Goal: Information Seeking & Learning: Find specific fact

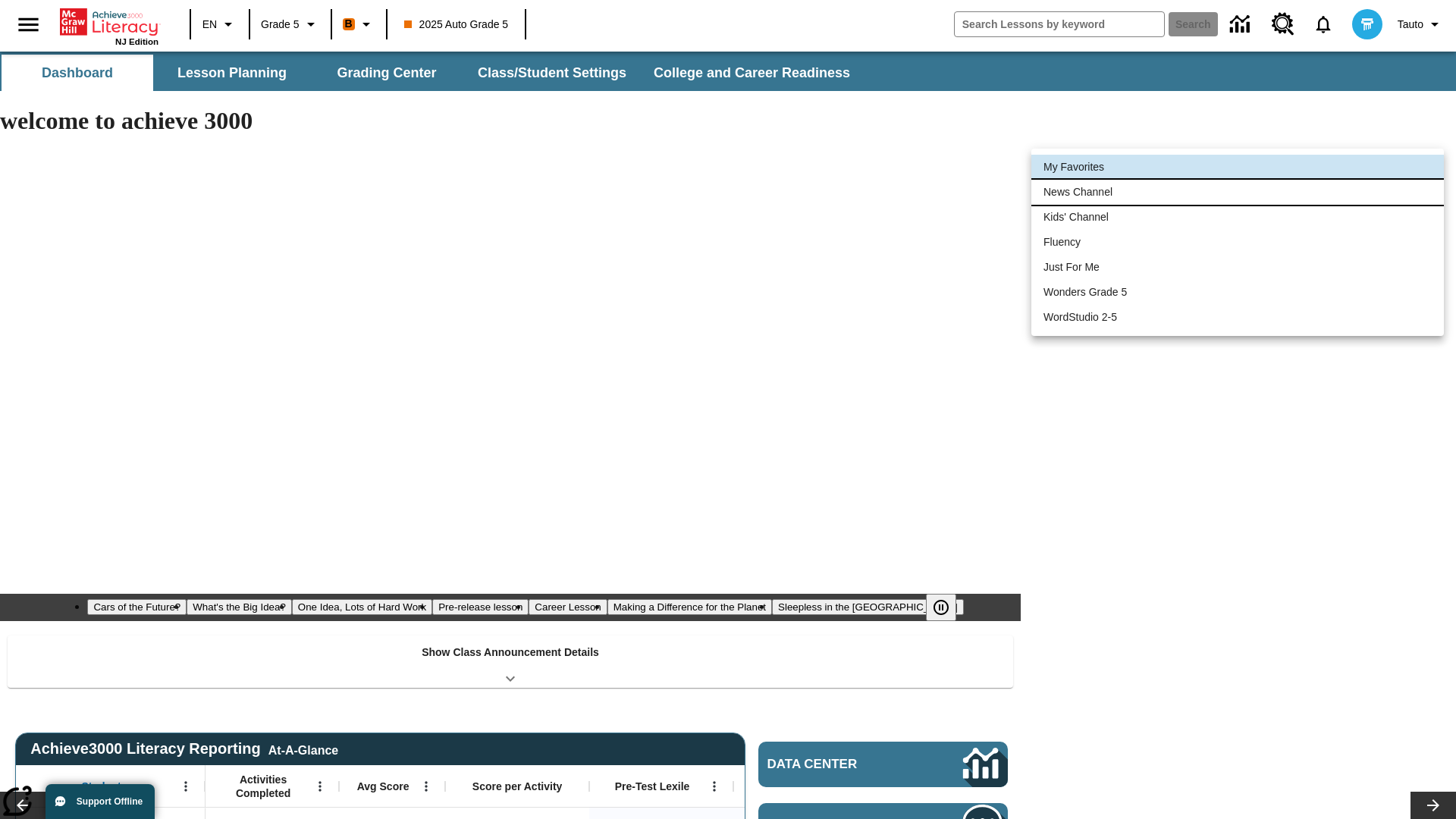
click at [1238, 192] on li "News Channel" at bounding box center [1238, 192] width 413 height 25
type input "120"
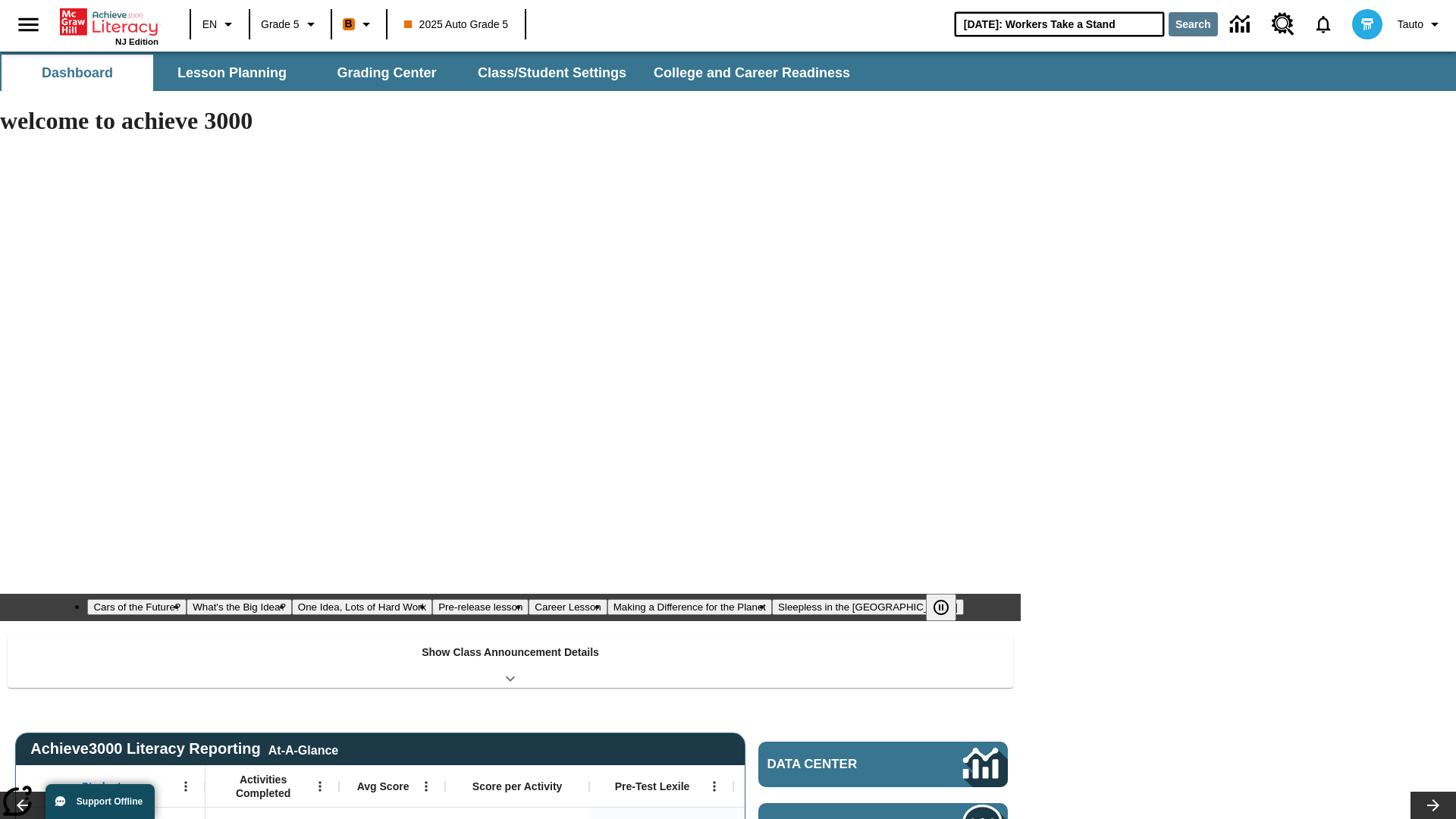
type input "[DATE]: Workers Take a Stand"
click at [1190, 24] on button "Search" at bounding box center [1194, 24] width 49 height 24
